Goal: Task Accomplishment & Management: Use online tool/utility

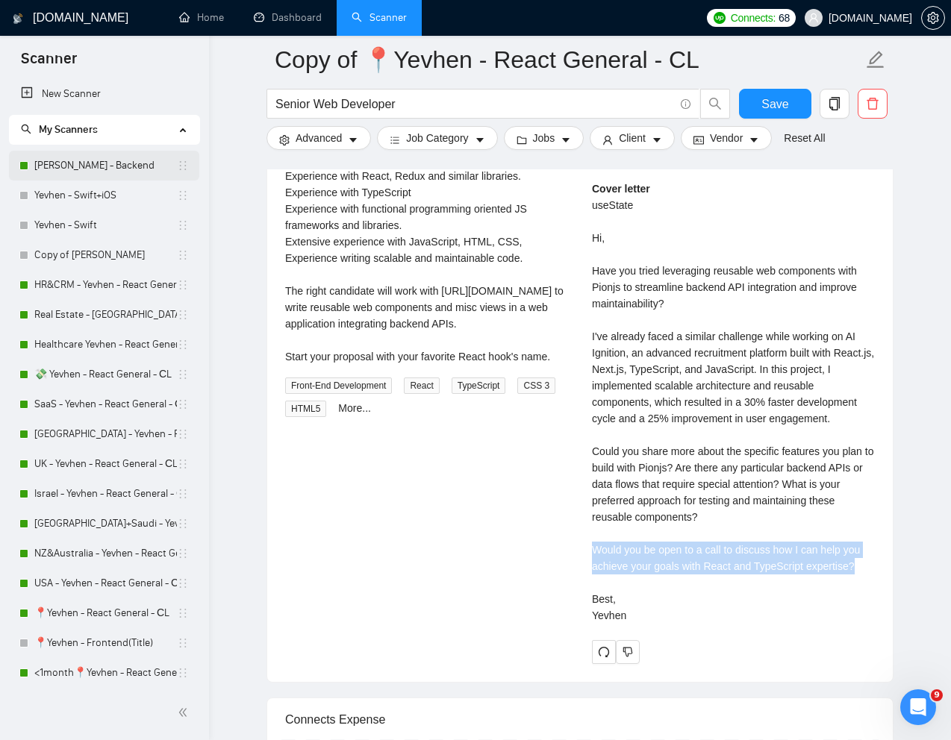
click at [81, 159] on link "[PERSON_NAME] - Backend" at bounding box center [105, 166] width 143 height 30
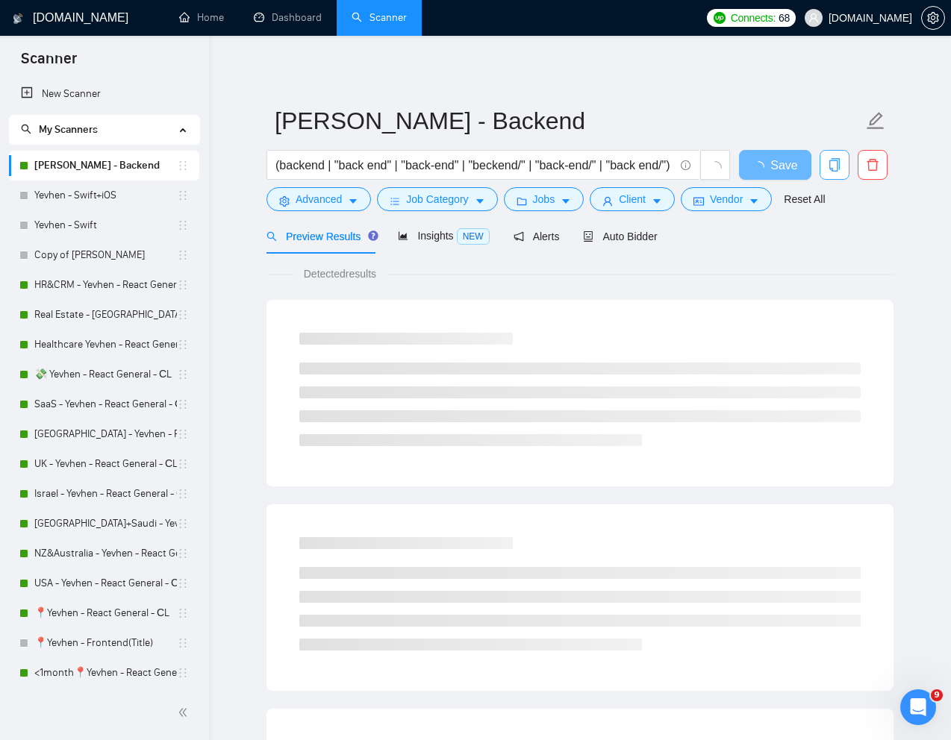
click at [832, 169] on icon "copy" at bounding box center [834, 164] width 10 height 13
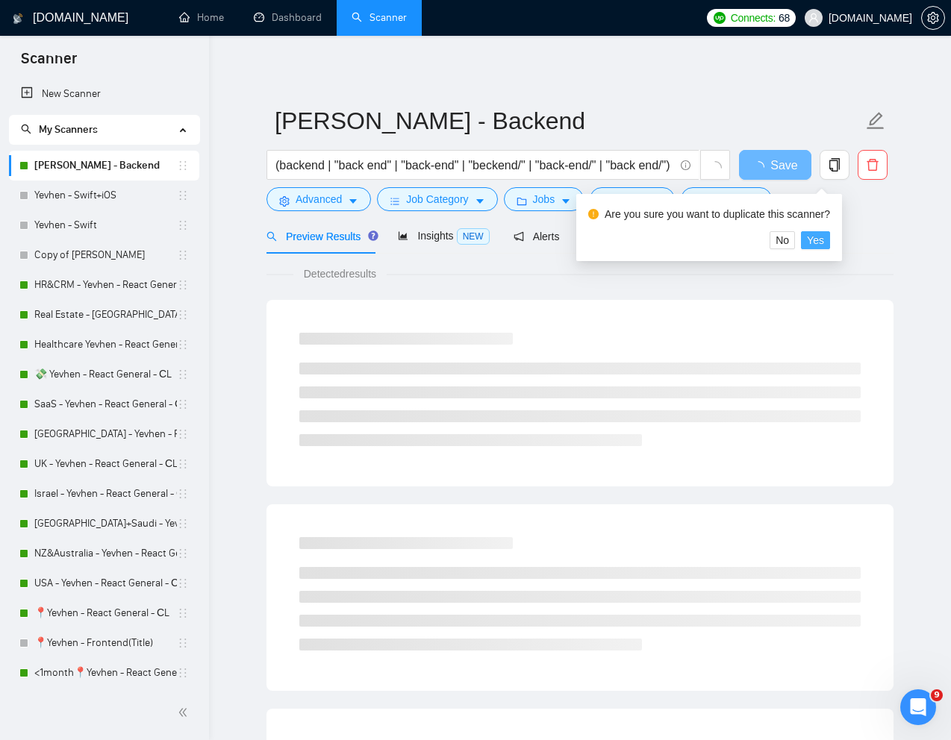
click at [820, 241] on span "Yes" at bounding box center [815, 240] width 17 height 16
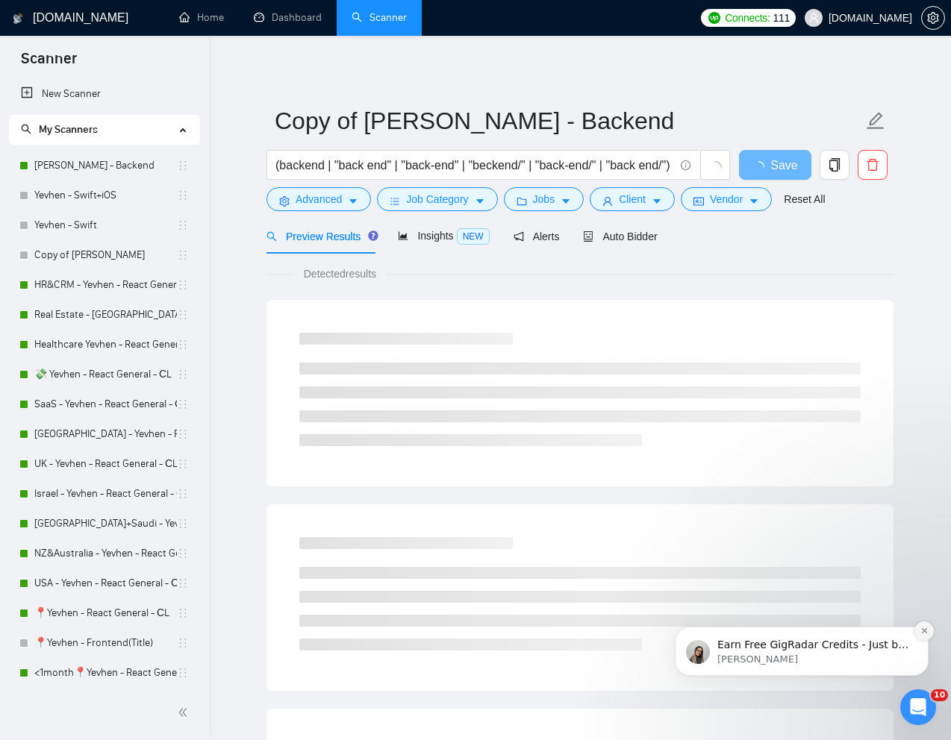
click at [924, 633] on icon "Dismiss notification" at bounding box center [924, 631] width 8 height 8
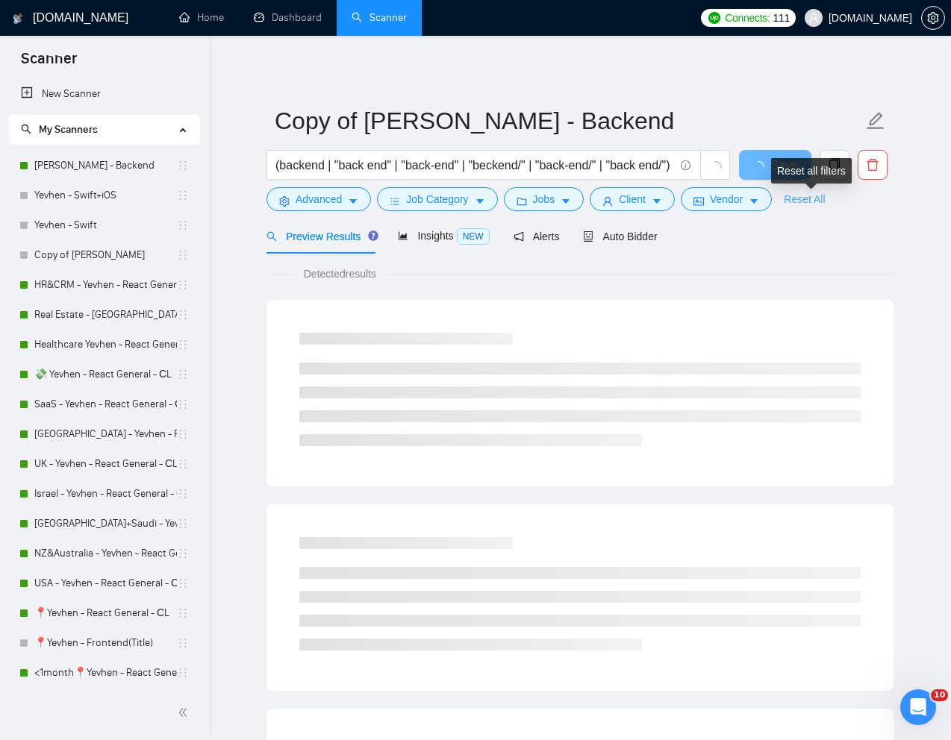
click at [818, 203] on link "Reset All" at bounding box center [803, 199] width 41 height 16
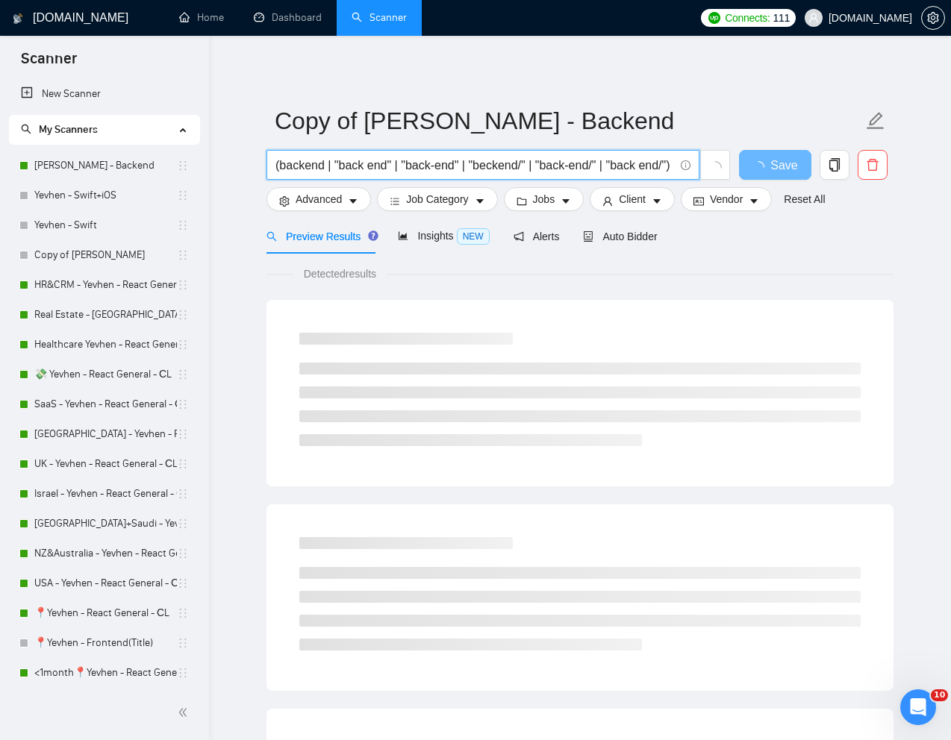
click at [415, 169] on input "(backend | "back end" | "back-end" | "beckend/" | "back-end/" | "back end/") (n…" at bounding box center [474, 165] width 398 height 19
paste input "Senior Node.js Backend Engineer for AI Media Generation Microservice"
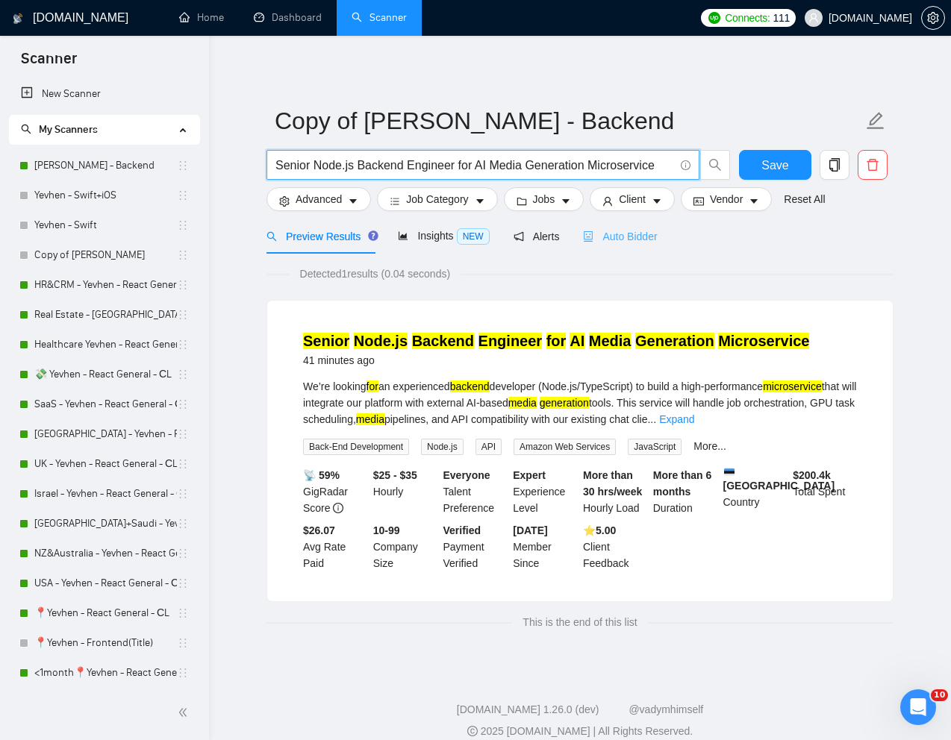
type input "Senior Node.js Backend Engineer for AI Media Generation Microservice"
click at [633, 240] on span "Auto Bidder" at bounding box center [620, 237] width 74 height 12
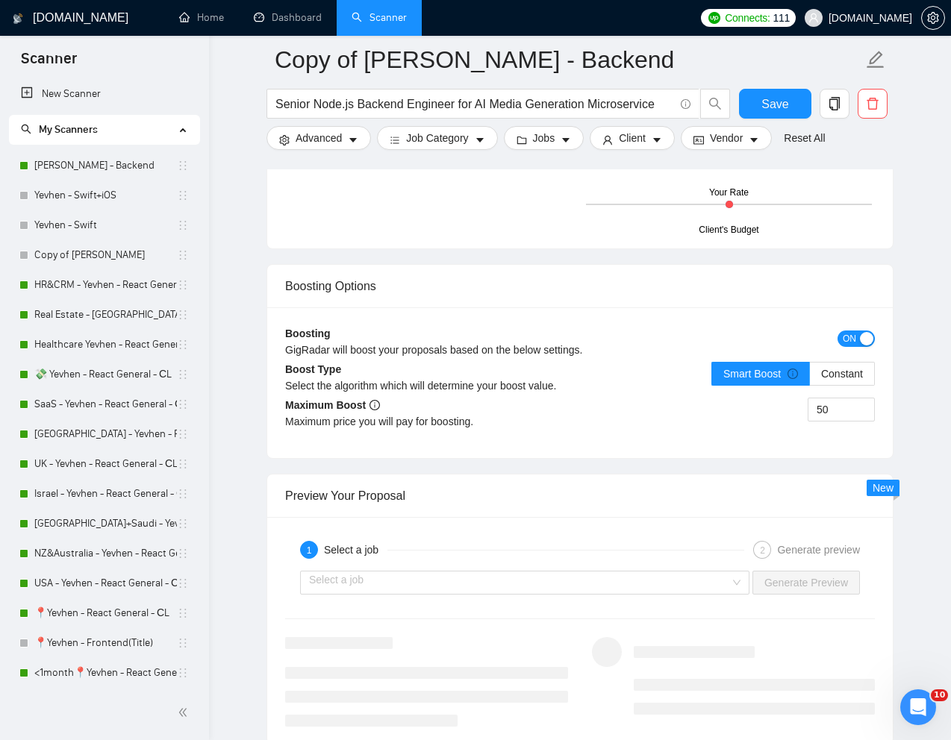
scroll to position [2729, 0]
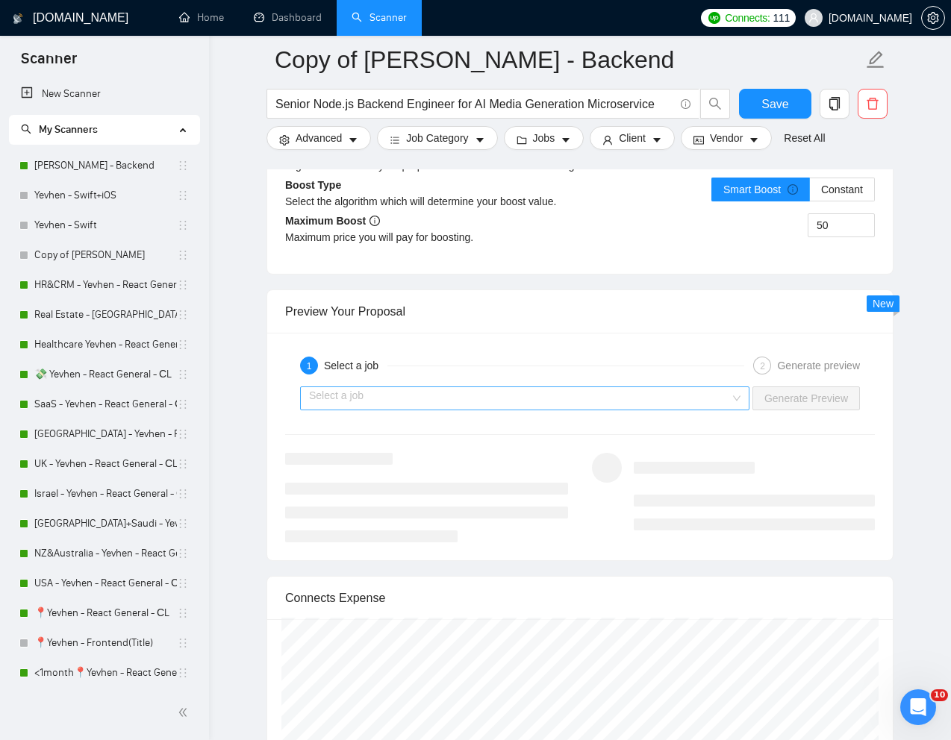
click at [595, 399] on input "search" at bounding box center [519, 398] width 421 height 22
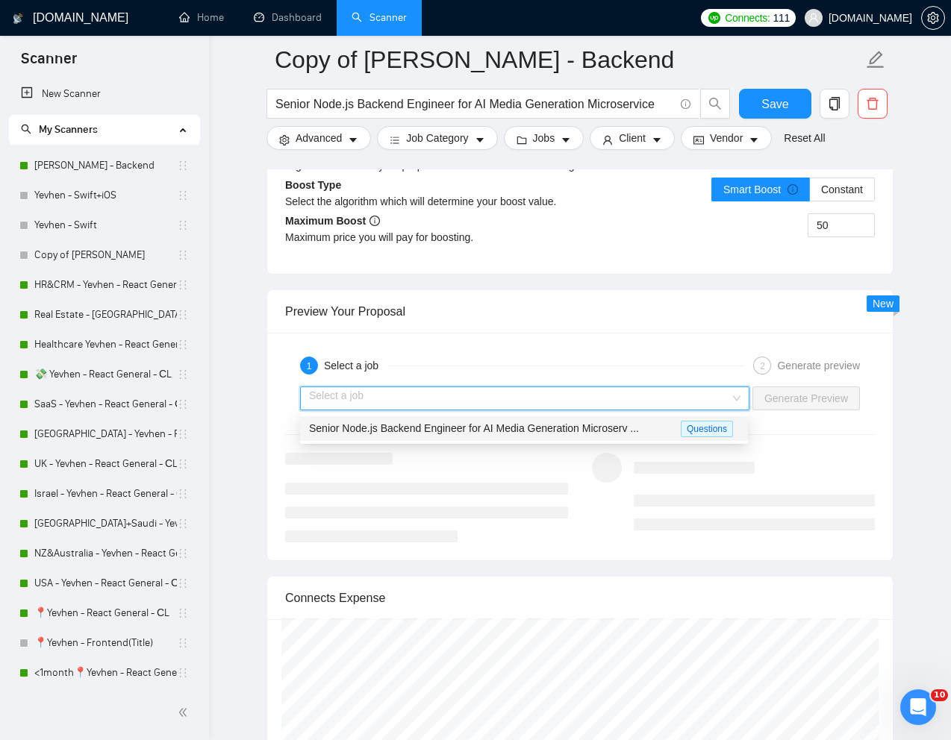
click at [507, 431] on span "Senior Node.js Backend Engineer for AI Media Generation Microserv ..." at bounding box center [474, 428] width 330 height 12
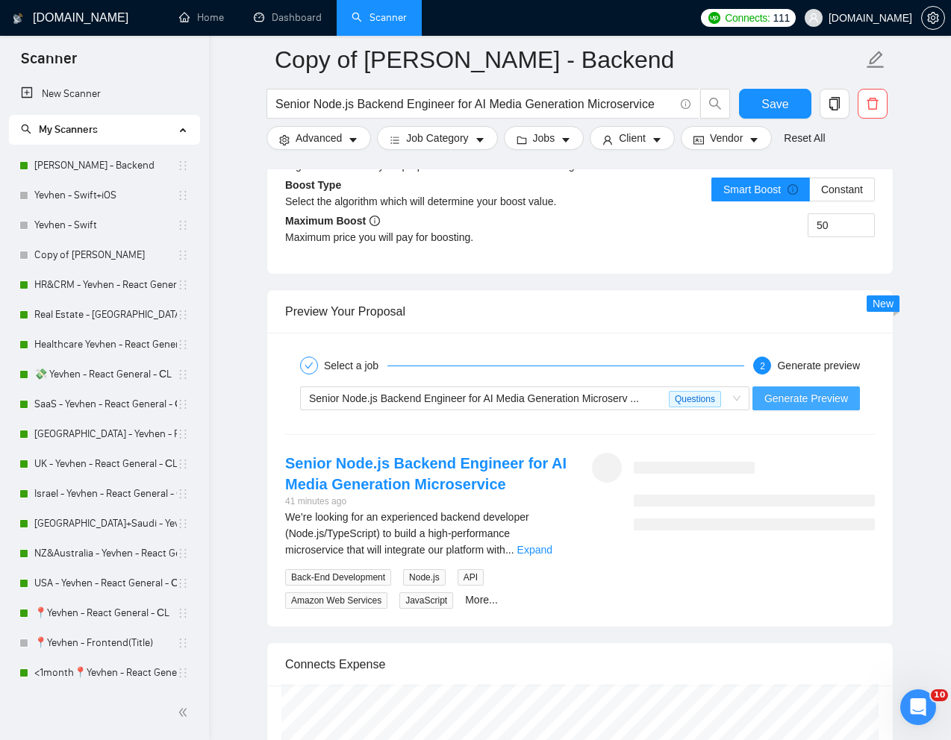
click at [781, 398] on span "Generate Preview" at bounding box center [806, 398] width 84 height 16
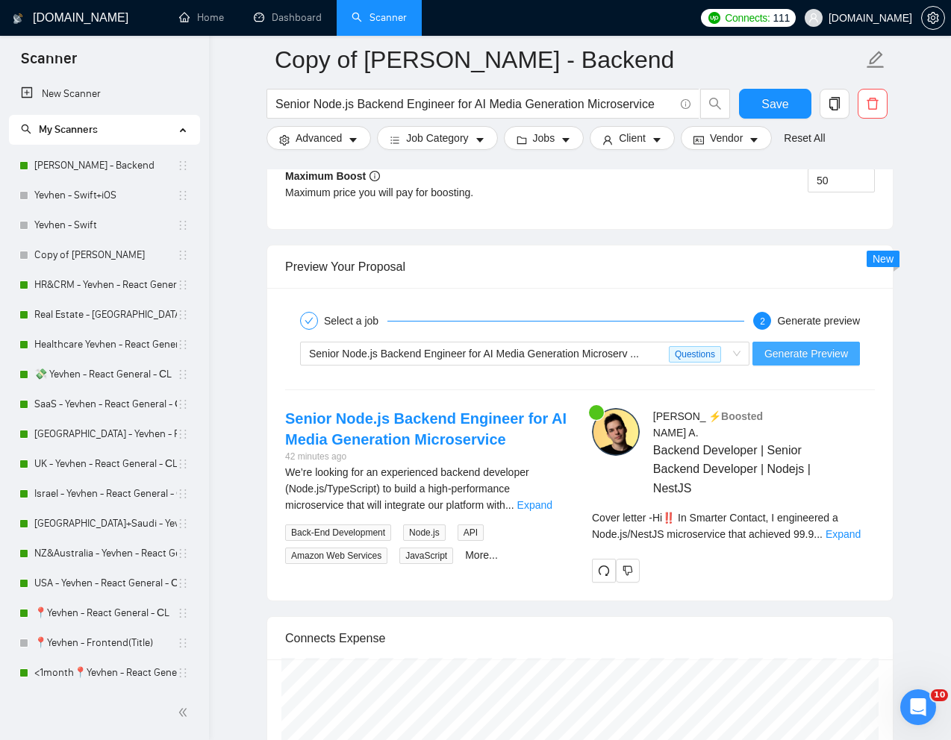
scroll to position [2786, 0]
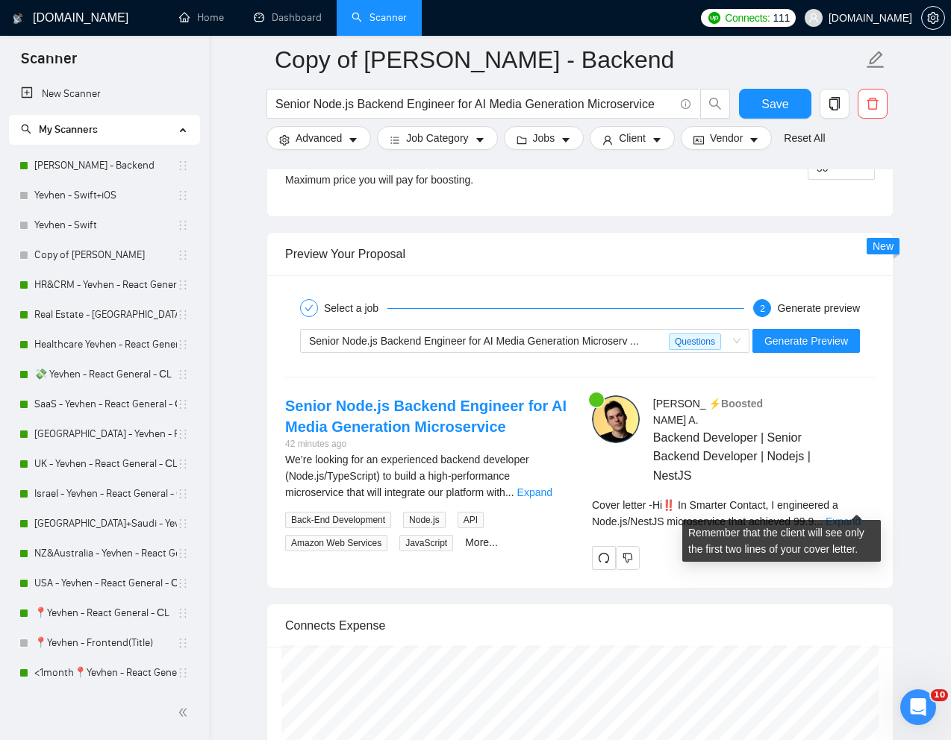
click at [852, 516] on link "Expand" at bounding box center [842, 522] width 35 height 12
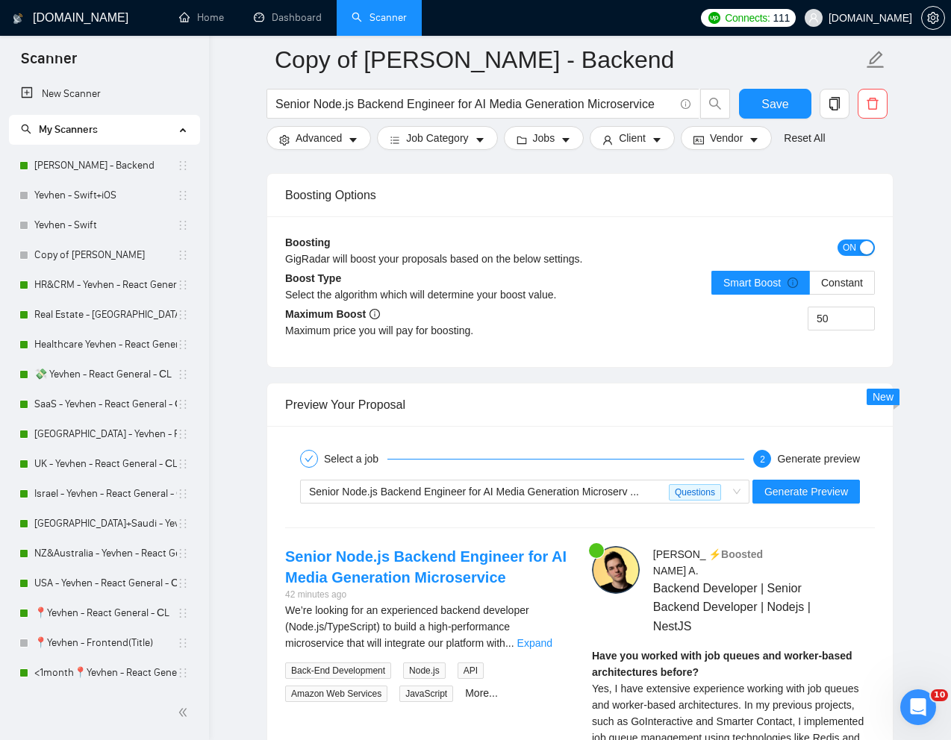
scroll to position [2688, 0]
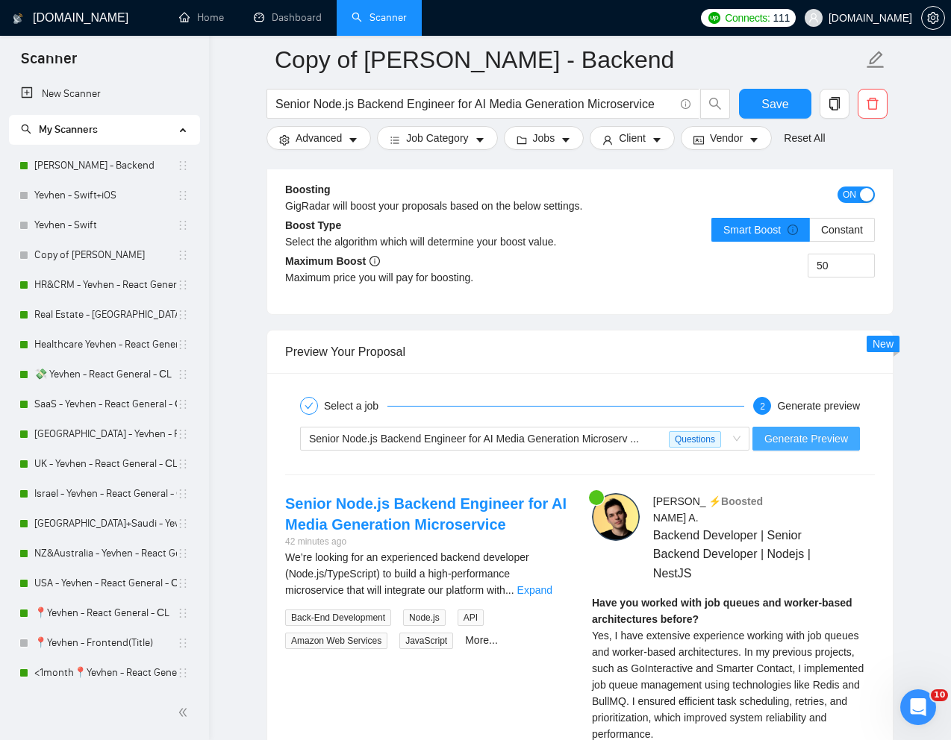
click at [806, 437] on span "Generate Preview" at bounding box center [806, 439] width 84 height 16
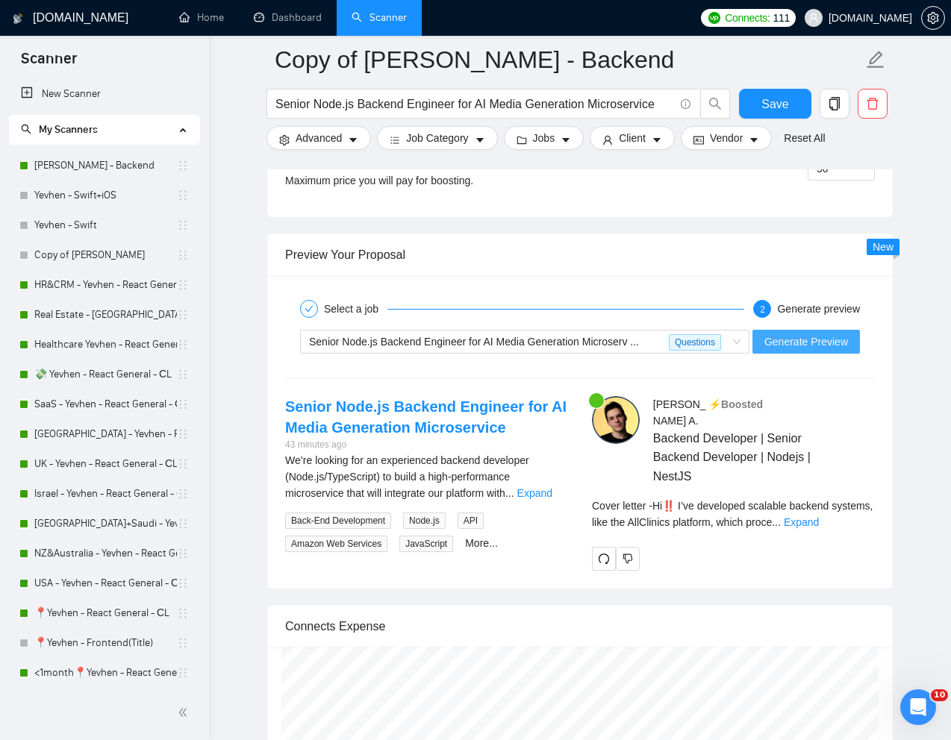
scroll to position [2787, 0]
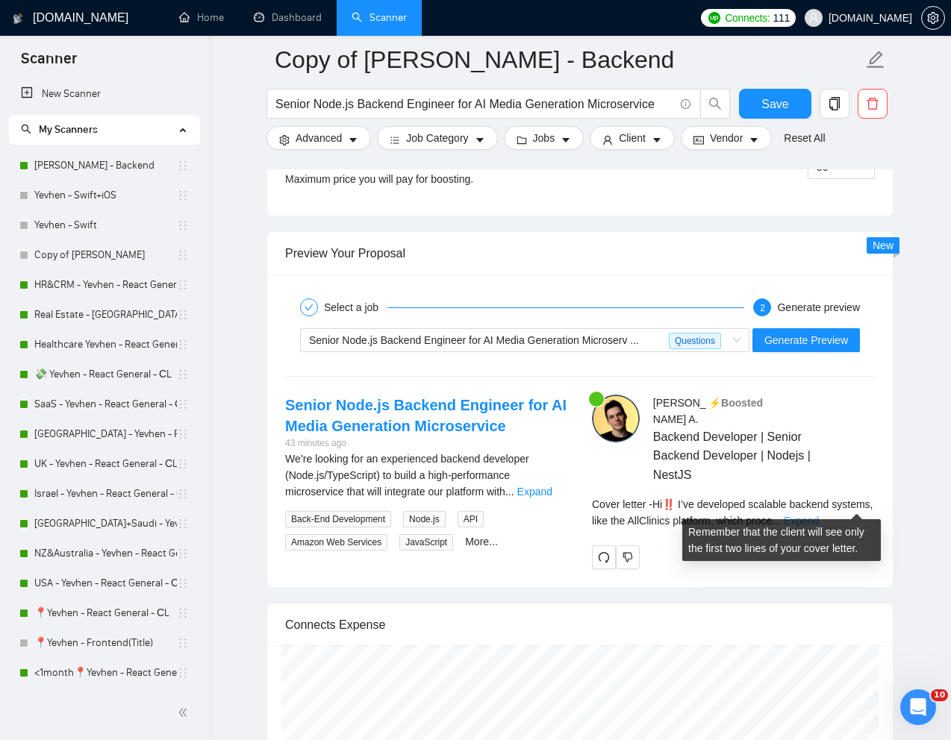
click at [818, 515] on link "Expand" at bounding box center [800, 521] width 35 height 12
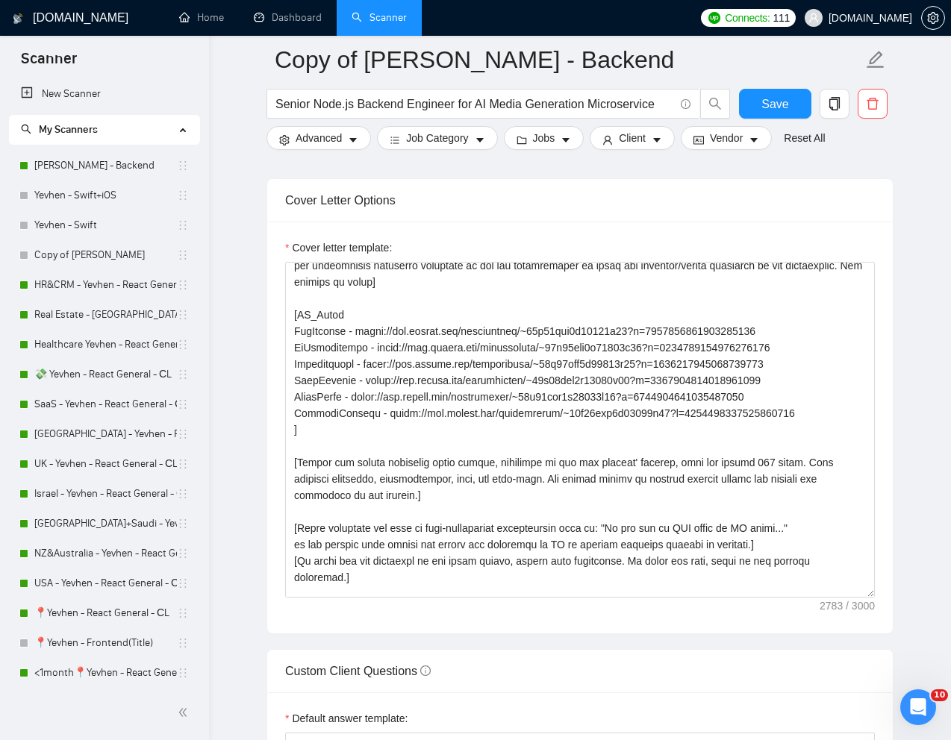
scroll to position [275, 0]
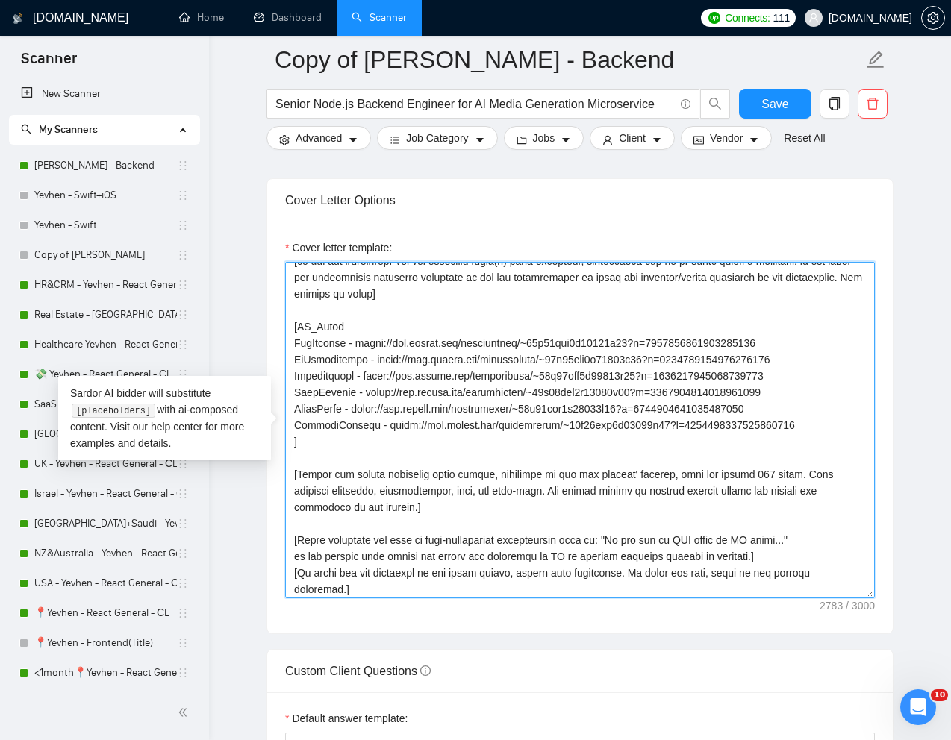
drag, startPoint x: 296, startPoint y: 348, endPoint x: 818, endPoint y: 373, distance: 522.9
click at [818, 373] on textarea "Cover letter template:" at bounding box center [579, 430] width 589 height 336
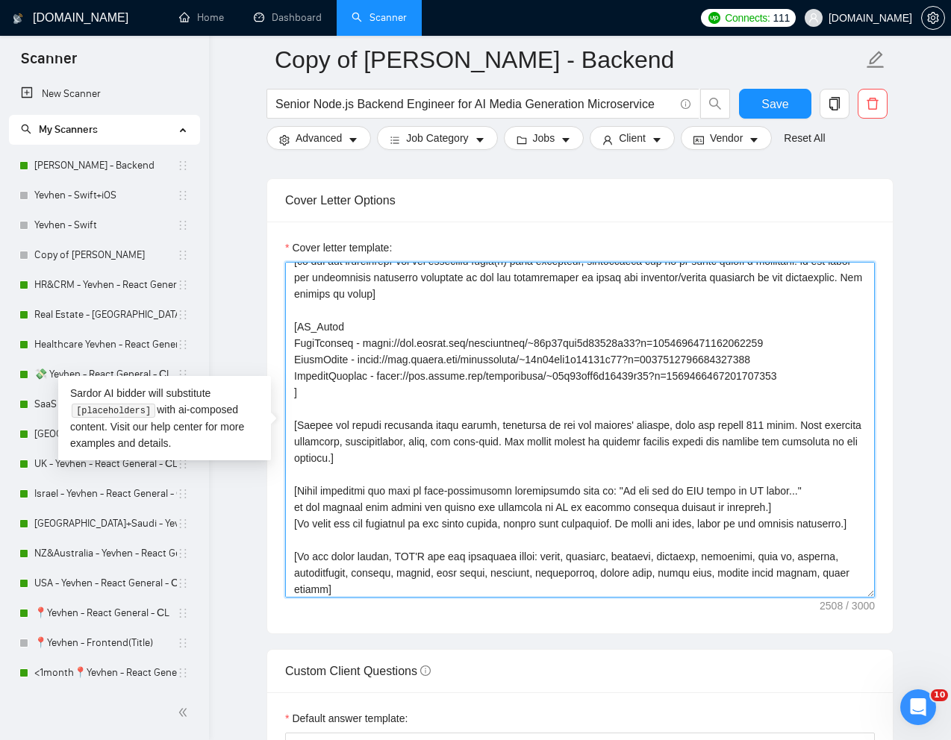
drag, startPoint x: 292, startPoint y: 360, endPoint x: 875, endPoint y: 378, distance: 583.0
click at [875, 378] on div "Cover letter template:" at bounding box center [579, 428] width 625 height 412
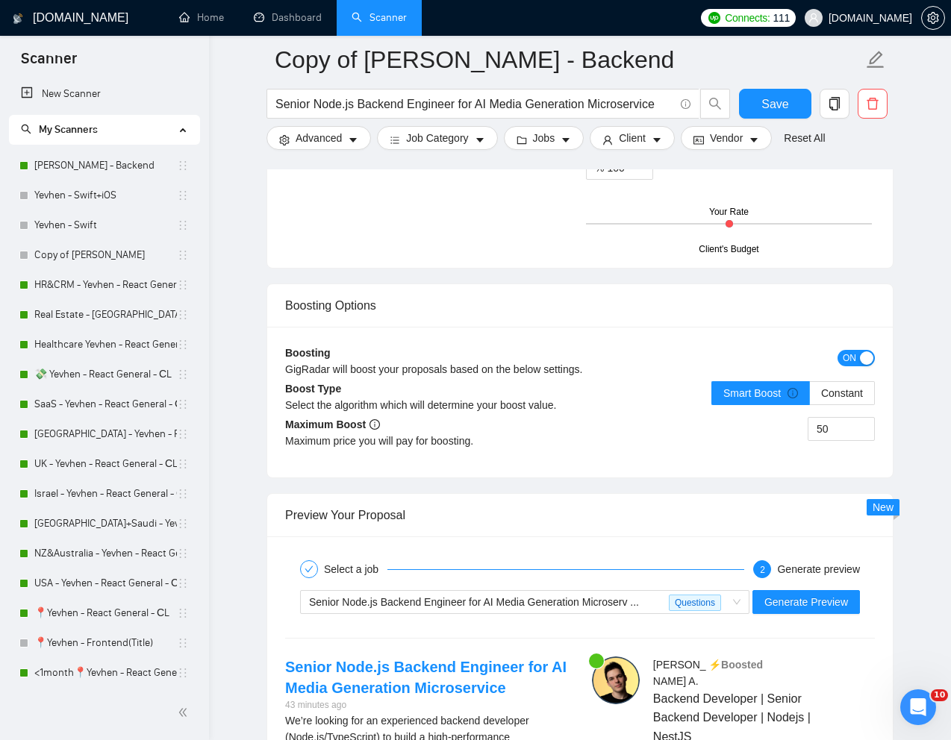
scroll to position [2600, 0]
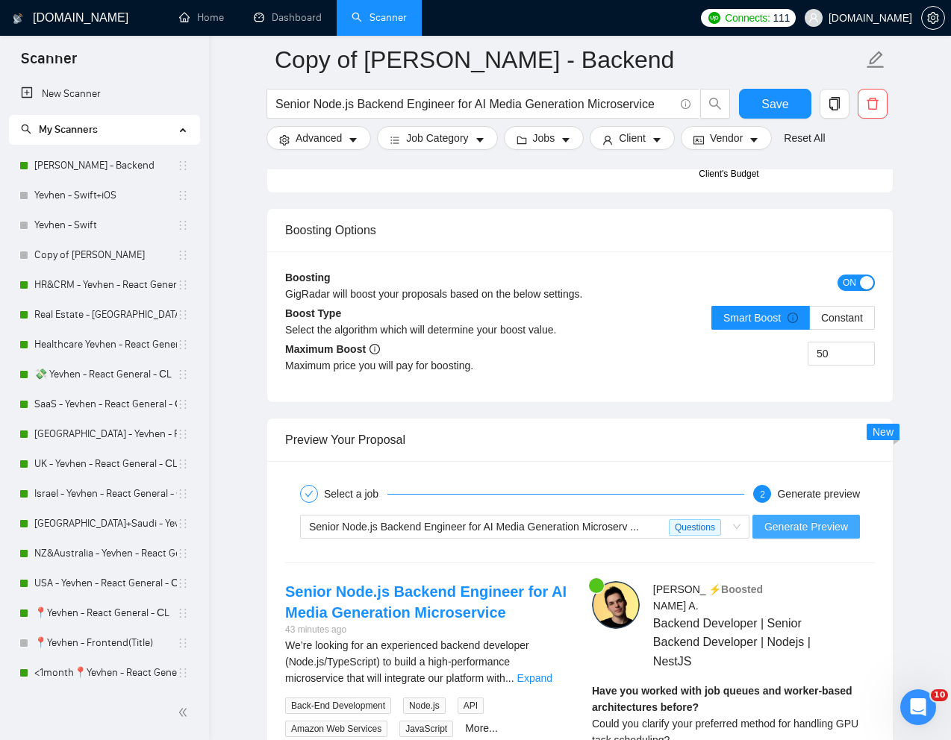
type textarea "[Lorem i dolorsit ametcons adipi eli "Se‼️" doe tempor'i utla et dolorem aliq (…"
click at [785, 526] on span "Generate Preview" at bounding box center [806, 527] width 84 height 16
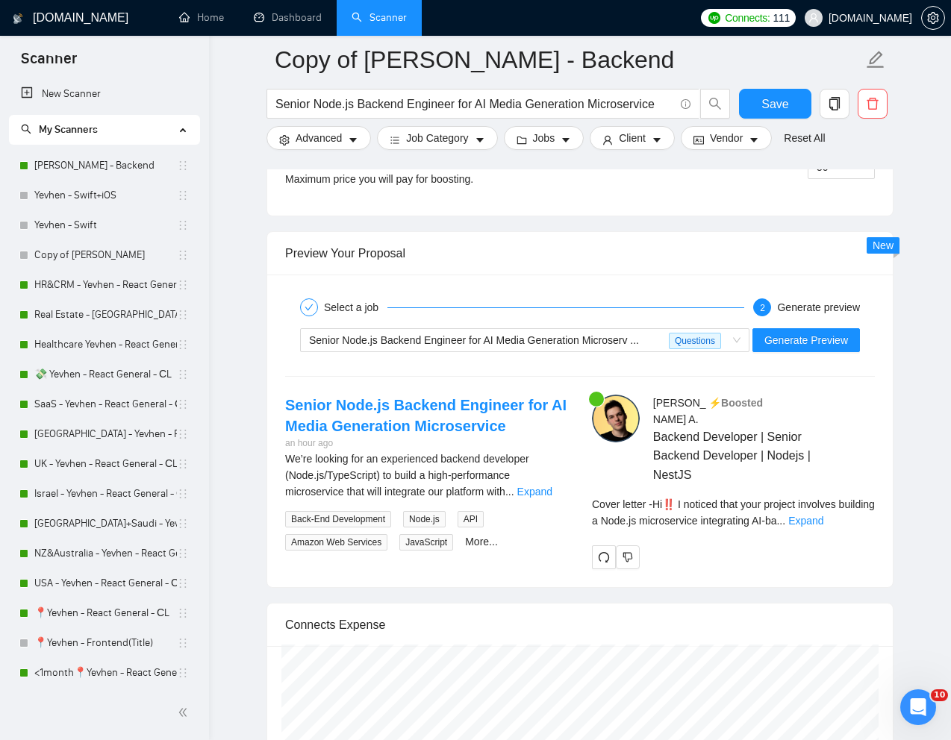
scroll to position [2793, 0]
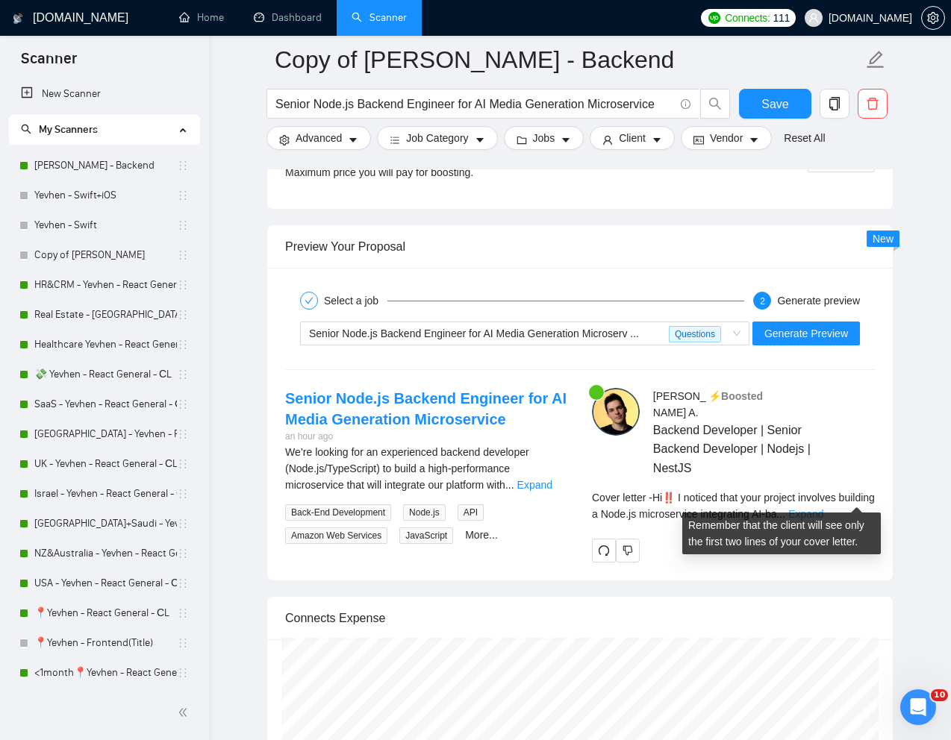
click at [823, 508] on link "Expand" at bounding box center [805, 514] width 35 height 12
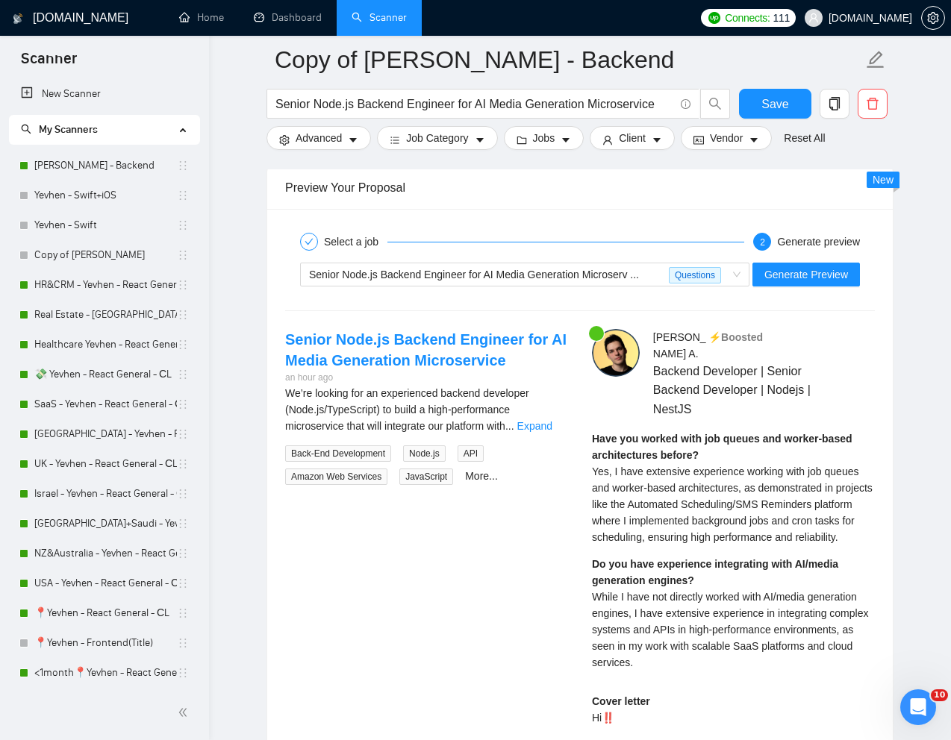
scroll to position [2854, 0]
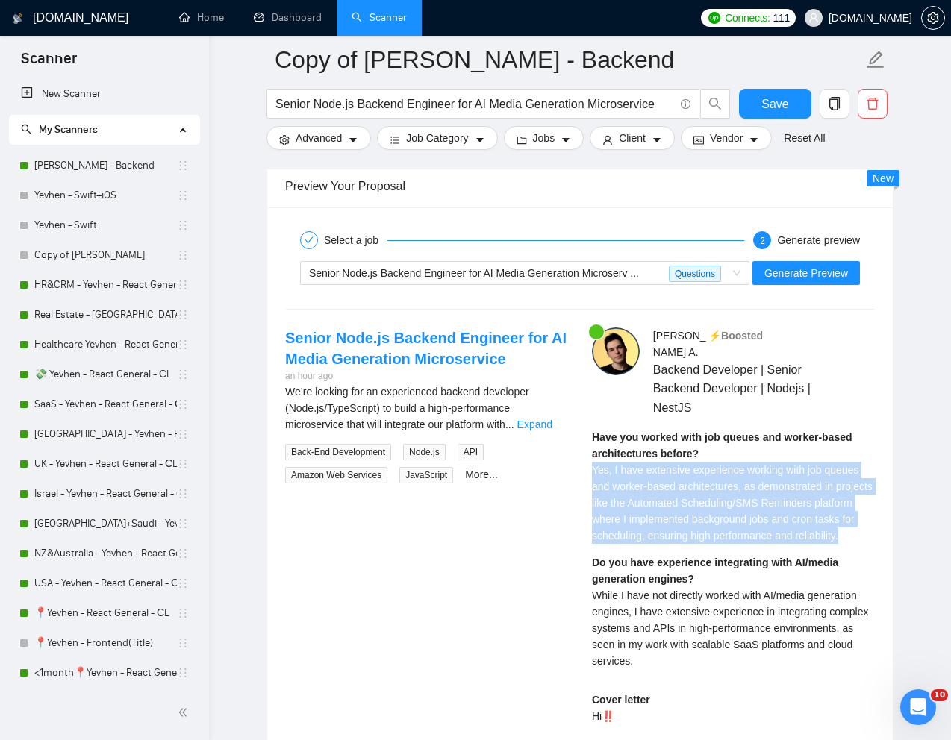
drag, startPoint x: 592, startPoint y: 454, endPoint x: 662, endPoint y: 540, distance: 110.3
click at [662, 540] on div "Have you worked with job queues and worker-based architectures before? Yes, I h…" at bounding box center [733, 486] width 283 height 115
copy span "Yes, I have extensive experience working with job queues and worker-based archi…"
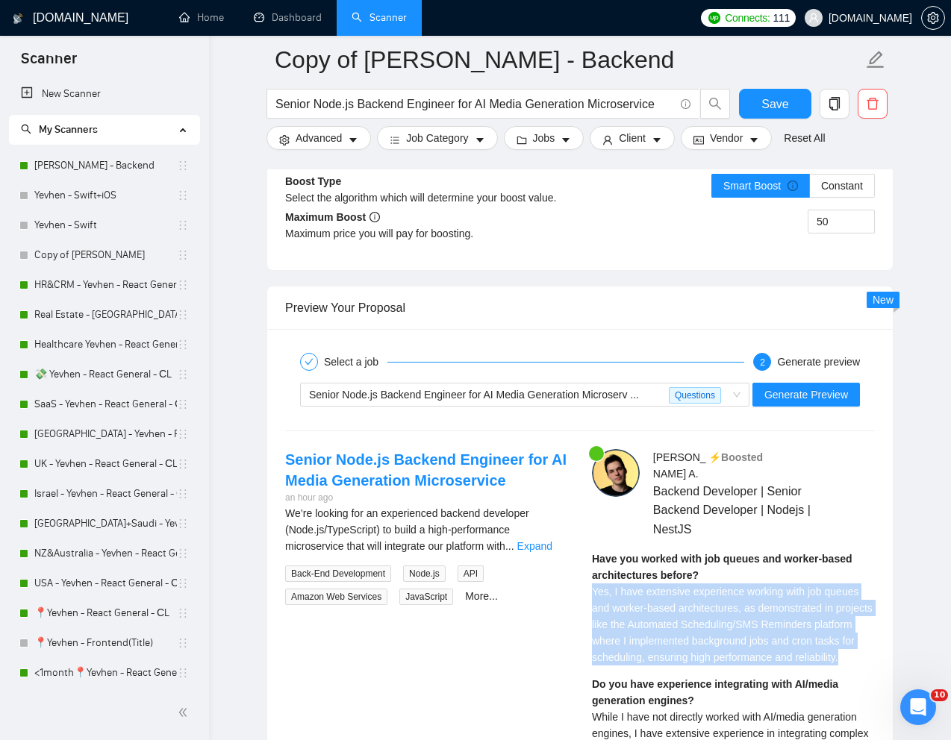
scroll to position [2726, 0]
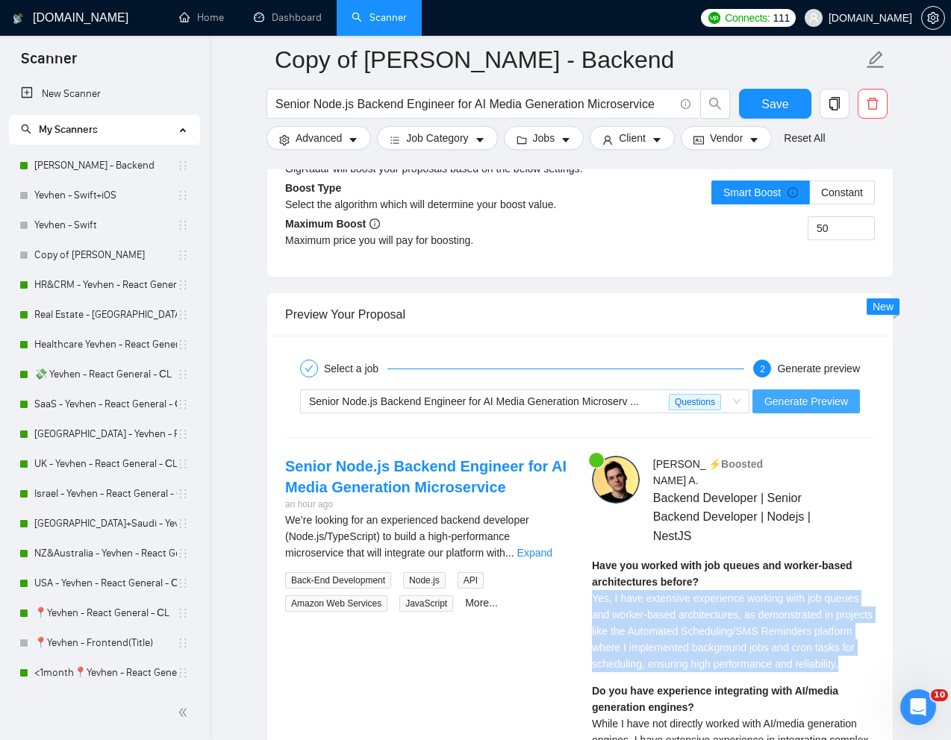
click at [782, 402] on span "Generate Preview" at bounding box center [806, 401] width 84 height 16
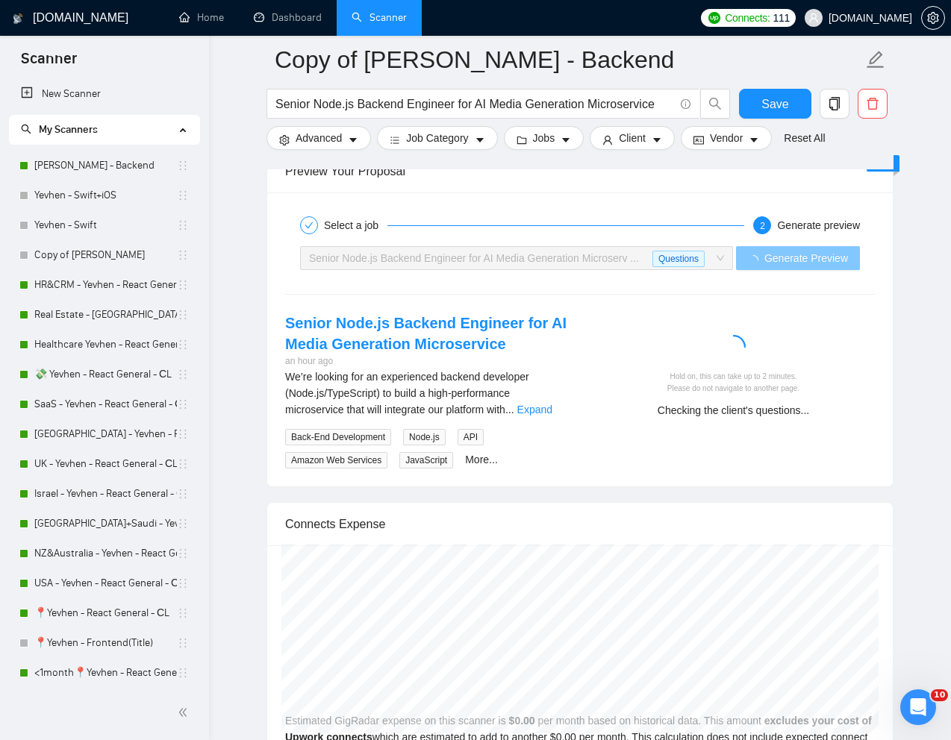
scroll to position [2874, 0]
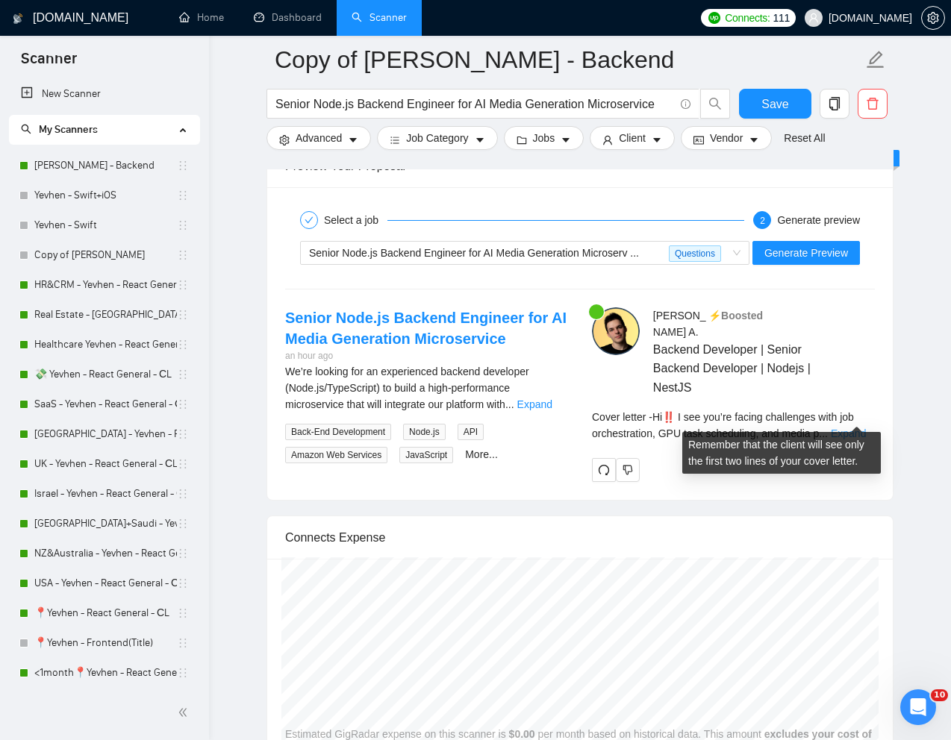
click at [856, 428] on link "Expand" at bounding box center [847, 434] width 35 height 12
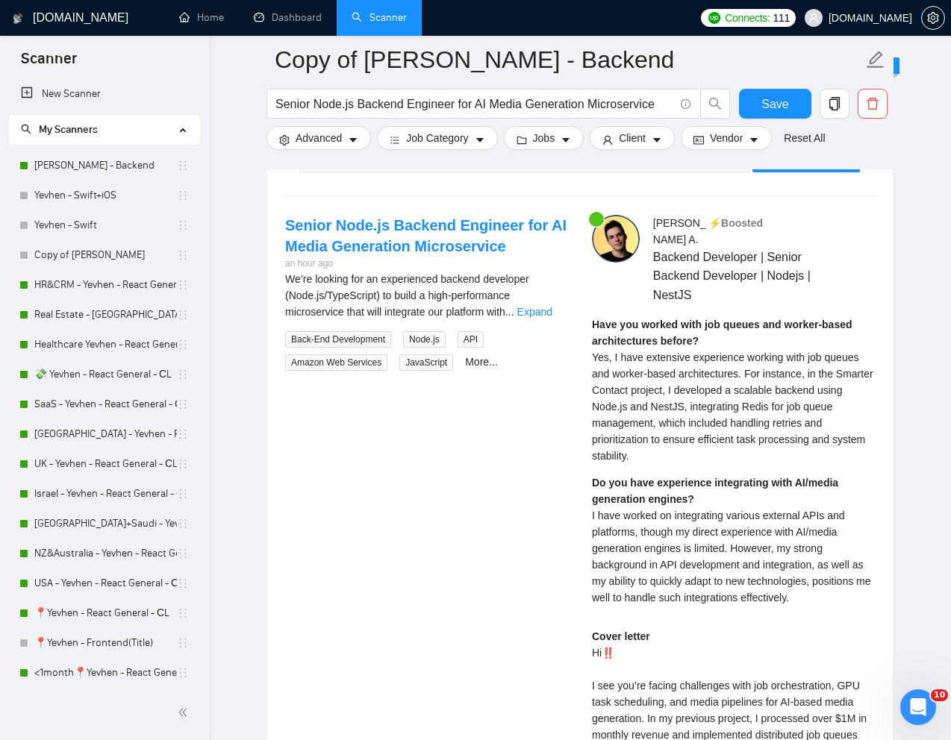
scroll to position [2967, 0]
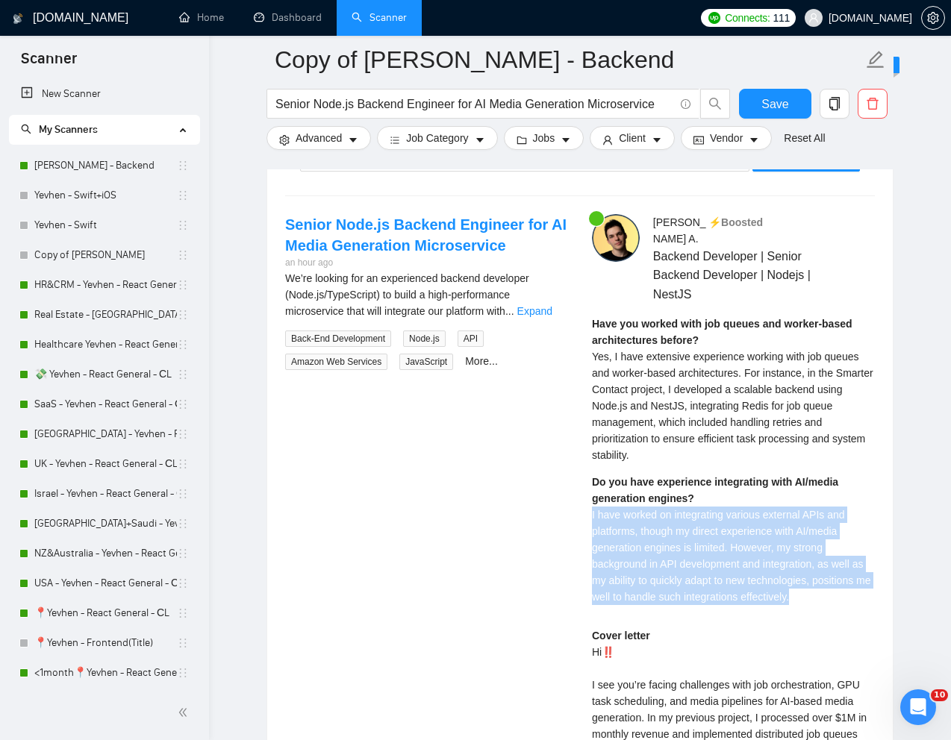
drag, startPoint x: 828, startPoint y: 583, endPoint x: 582, endPoint y: 505, distance: 258.4
click at [582, 505] on div "[PERSON_NAME] A . ⚡️Boosted Backend Developer | Senior Backend Developer | Node…" at bounding box center [733, 604] width 307 height 781
copy span "I have worked on integrating various external APIs and platforms, though my dir…"
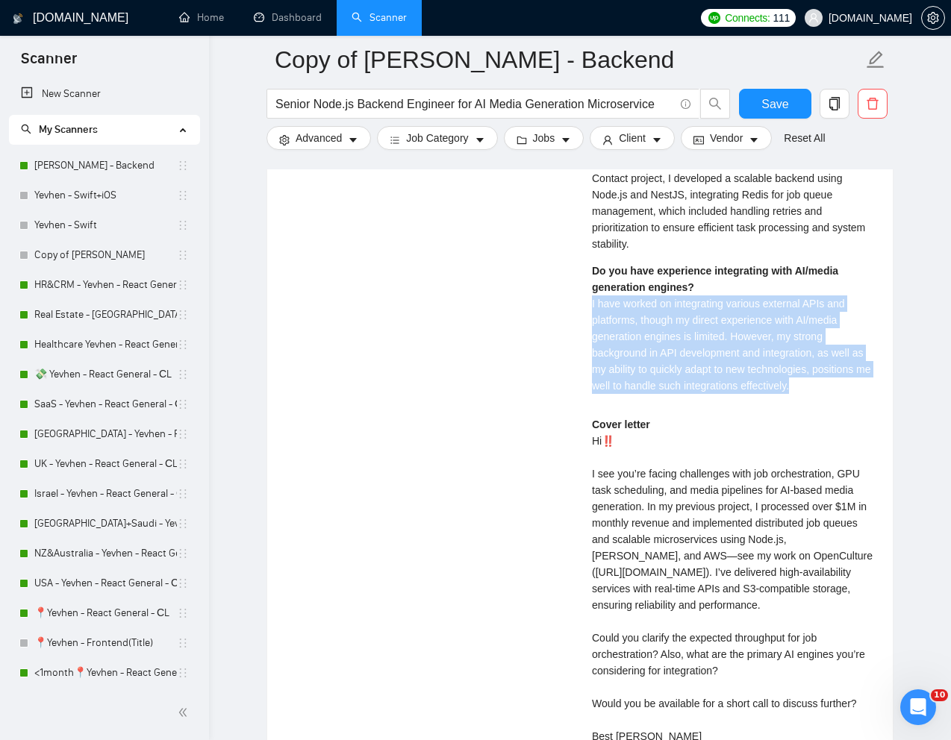
scroll to position [3181, 0]
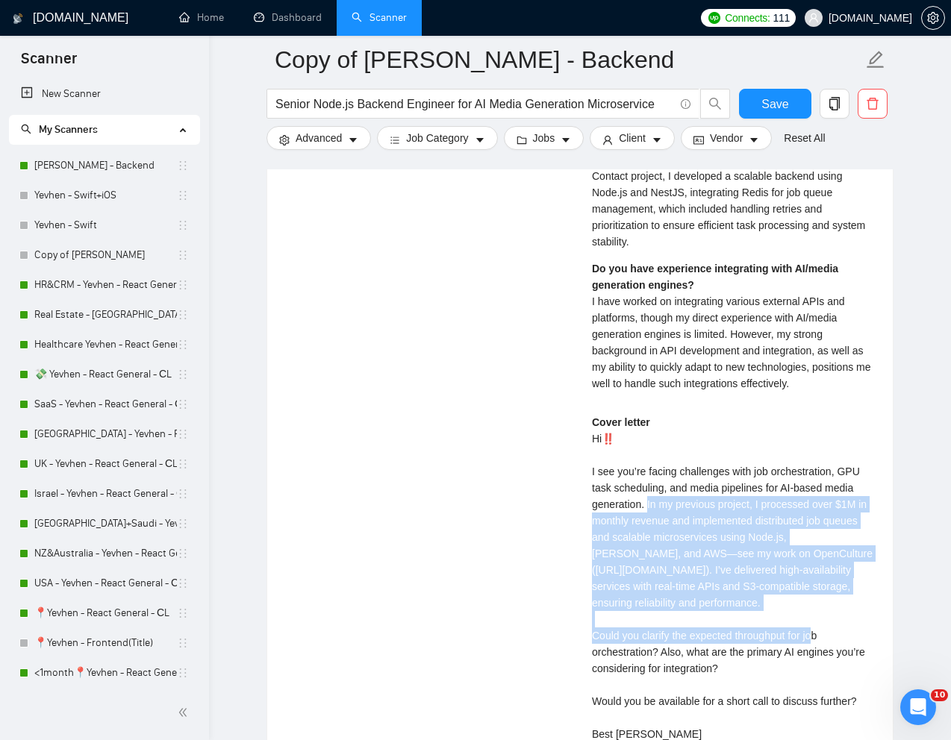
drag, startPoint x: 648, startPoint y: 488, endPoint x: 824, endPoint y: 609, distance: 213.6
click at [824, 609] on div "Cover letter Hi‼️ I see you’re facing challenges with job orchestration, GPU ta…" at bounding box center [733, 578] width 283 height 328
copy div "In my previous project, I processed over $1M in monthly revenue and implemented…"
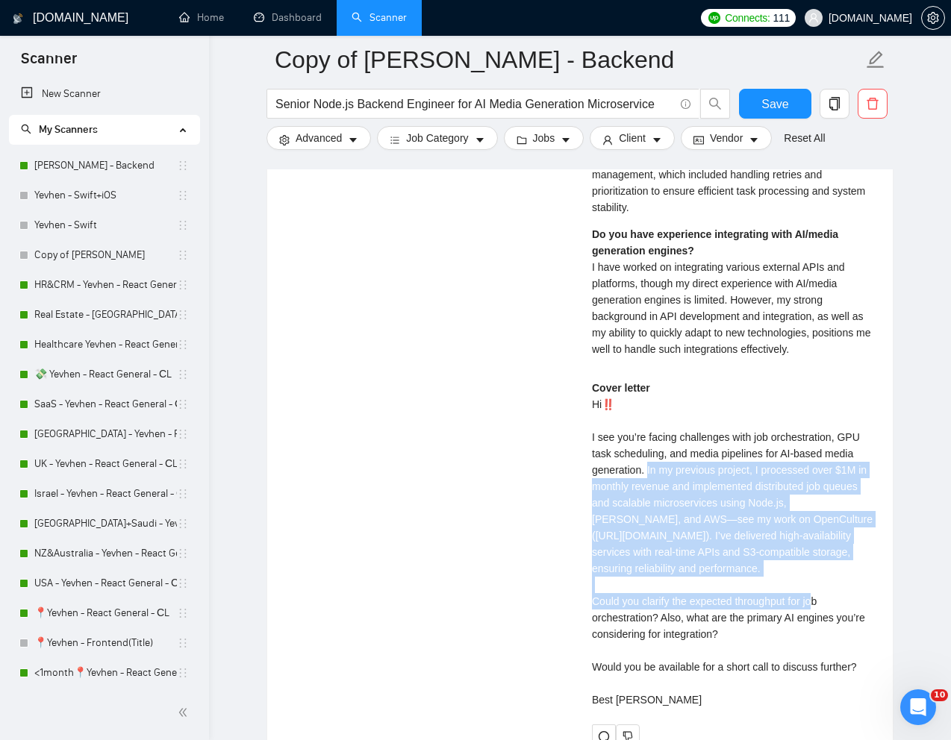
scroll to position [3232, 0]
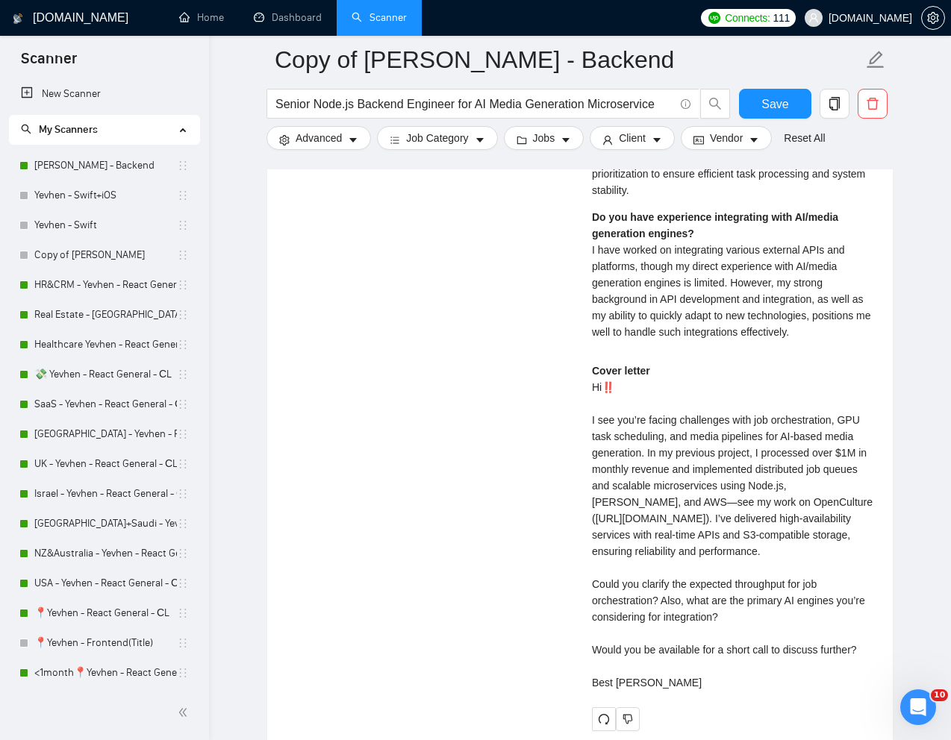
click at [490, 597] on div "Senior Node.js Backend Engineer for AI Media Generation Microservice an hour ag…" at bounding box center [579, 339] width 613 height 781
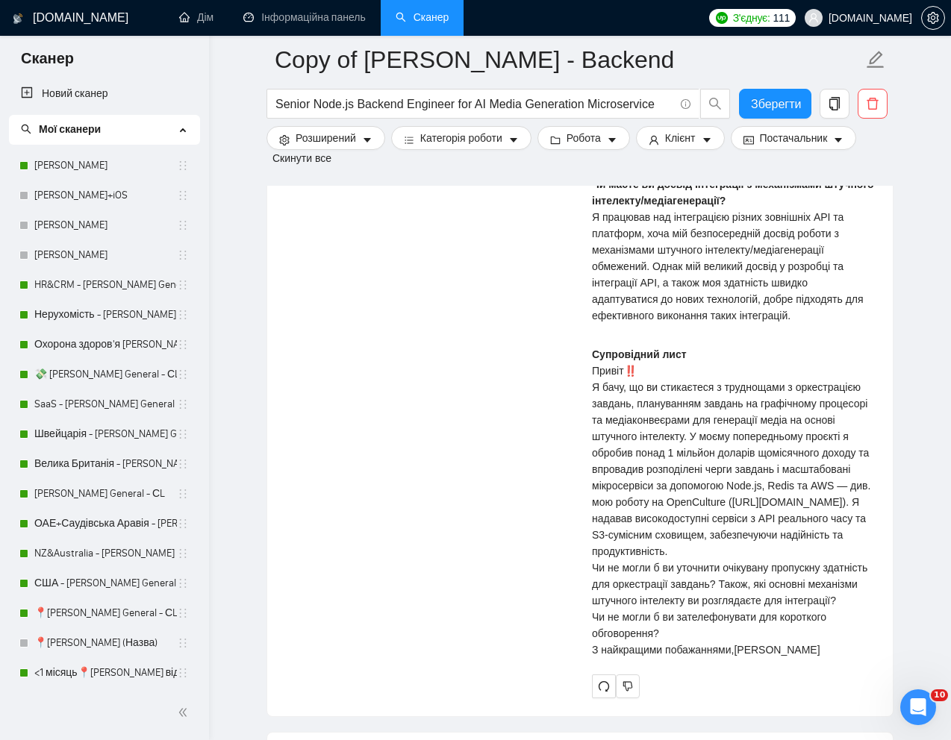
scroll to position [3490, 0]
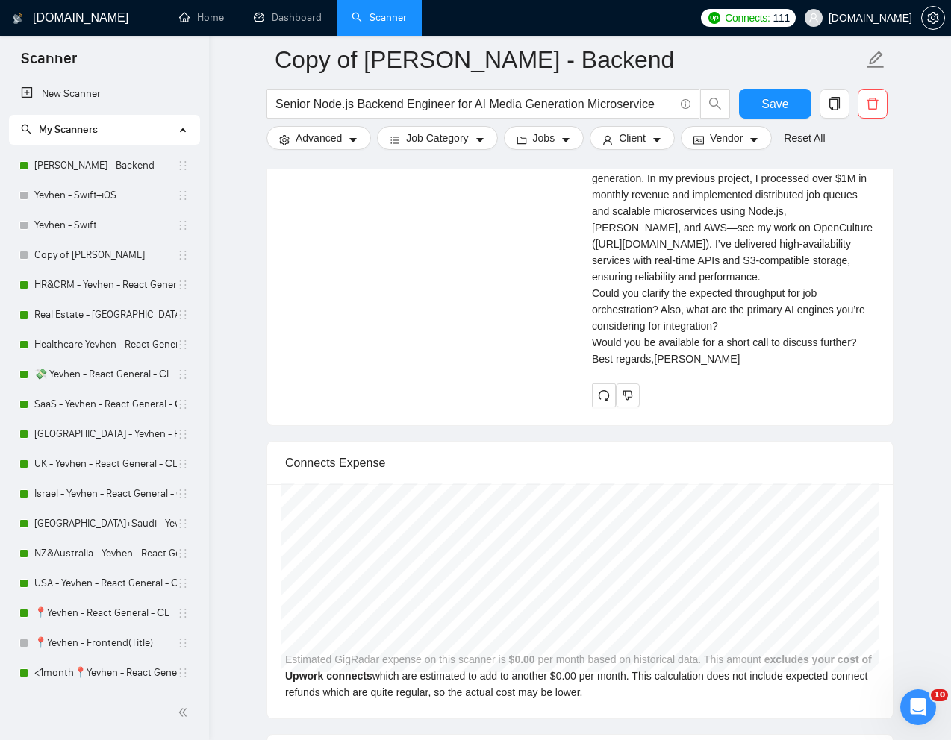
click at [645, 345] on div "Cover letter Hi‼️ I see you’re facing challenges with job orchestration, GPU ta…" at bounding box center [733, 235] width 283 height 263
drag, startPoint x: 589, startPoint y: 327, endPoint x: 659, endPoint y: 337, distance: 70.9
click at [659, 337] on div "[PERSON_NAME] A . ⚡️Boosted Backend Developer | Senior Backend Developer | Node…" at bounding box center [733, 49] width 307 height 716
copy div "Could you clarify the expected throughput for job orchestration?"
click at [642, 366] on div "Cover letter Hi‼️ I see you’re facing challenges with job orchestration, GPU ta…" at bounding box center [733, 235] width 283 height 263
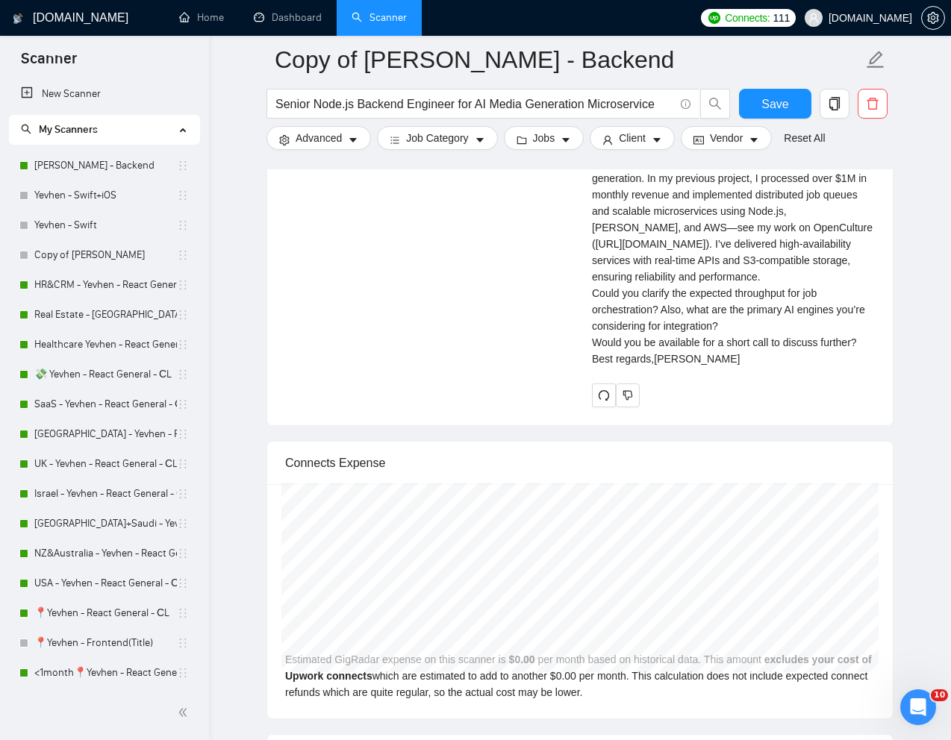
drag, startPoint x: 695, startPoint y: 345, endPoint x: 764, endPoint y: 356, distance: 69.5
click at [764, 356] on div "Cover letter Hi‼️ I see you’re facing challenges with job orchestration, GPU ta…" at bounding box center [733, 235] width 283 height 263
drag, startPoint x: 757, startPoint y: 356, endPoint x: 744, endPoint y: 356, distance: 13.4
click at [757, 356] on div "Cover letter Hi‼️ I see you’re facing challenges with job orchestration, GPU ta…" at bounding box center [733, 235] width 283 height 263
drag, startPoint x: 690, startPoint y: 347, endPoint x: 774, endPoint y: 356, distance: 84.0
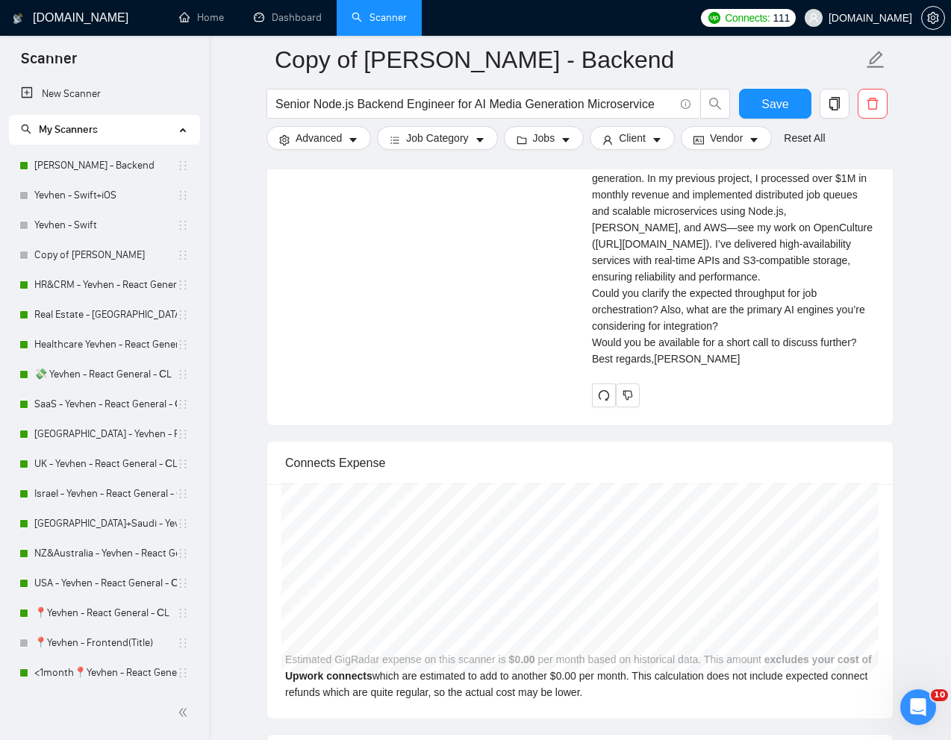
click at [774, 356] on div "Cover letter Hi‼️ I see you’re facing challenges with job orchestration, GPU ta…" at bounding box center [733, 235] width 283 height 263
copy div "what are the primary AI engines you’re considering for integration?"
click at [750, 367] on div "Cover letter Hi‼️ I see you’re facing challenges with job orchestration, GPU ta…" at bounding box center [733, 235] width 283 height 263
drag, startPoint x: 586, startPoint y: 392, endPoint x: 865, endPoint y: 388, distance: 279.1
click at [865, 388] on div "[PERSON_NAME] A . ⚡️Boosted Backend Developer | Senior Backend Developer | Node…" at bounding box center [733, 49] width 307 height 716
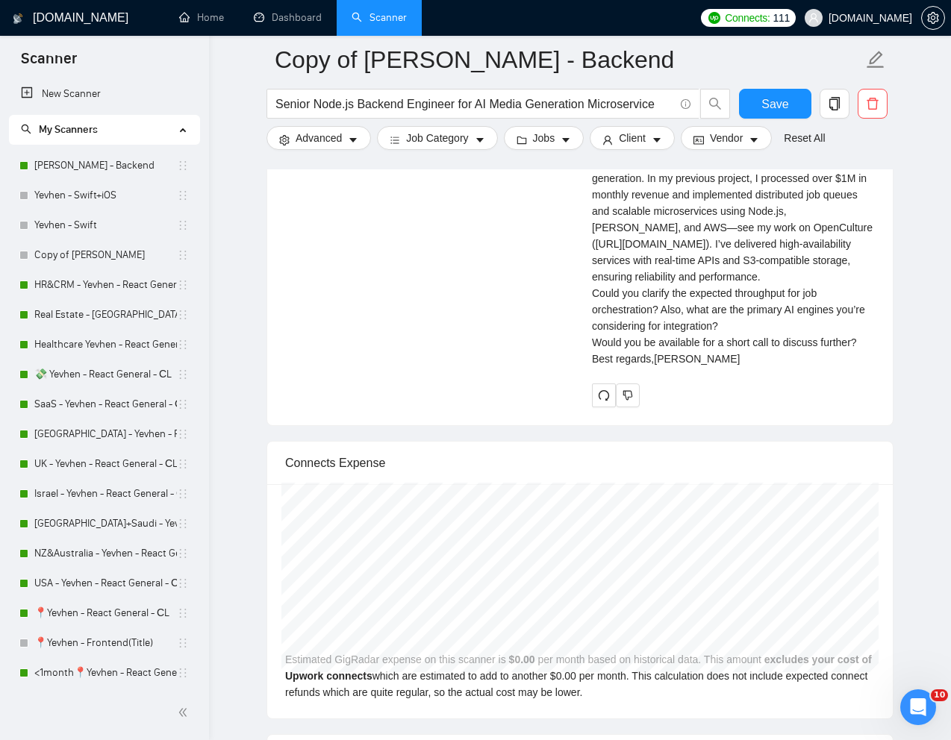
copy div "Would you be available for a short call to discuss further?"
